Goal: Task Accomplishment & Management: Use online tool/utility

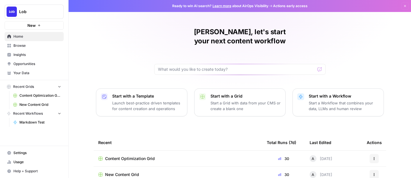
scroll to position [37, 0]
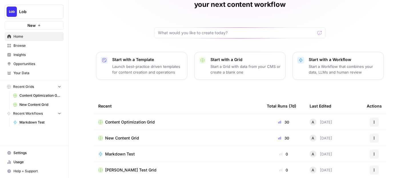
click at [131, 135] on span "New Content Grid" at bounding box center [122, 138] width 34 height 6
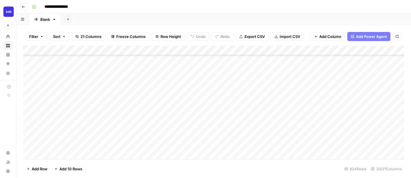
scroll to position [178, 0]
click at [136, 95] on div "Add Column" at bounding box center [213, 103] width 381 height 114
click at [137, 104] on div "Add Column" at bounding box center [213, 103] width 381 height 114
click at [263, 103] on div "Add Column" at bounding box center [213, 103] width 381 height 114
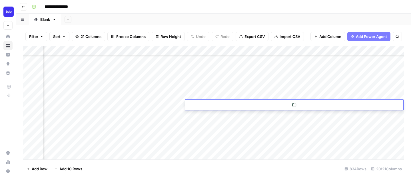
click at [263, 103] on div at bounding box center [294, 105] width 218 height 11
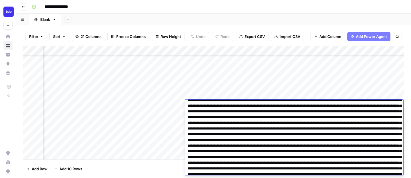
scroll to position [1597, 0]
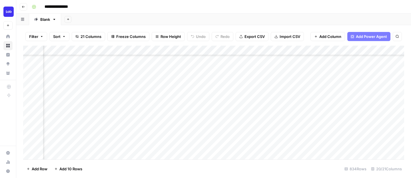
click at [236, 7] on div "**********" at bounding box center [217, 6] width 376 height 9
